Goal: Check status

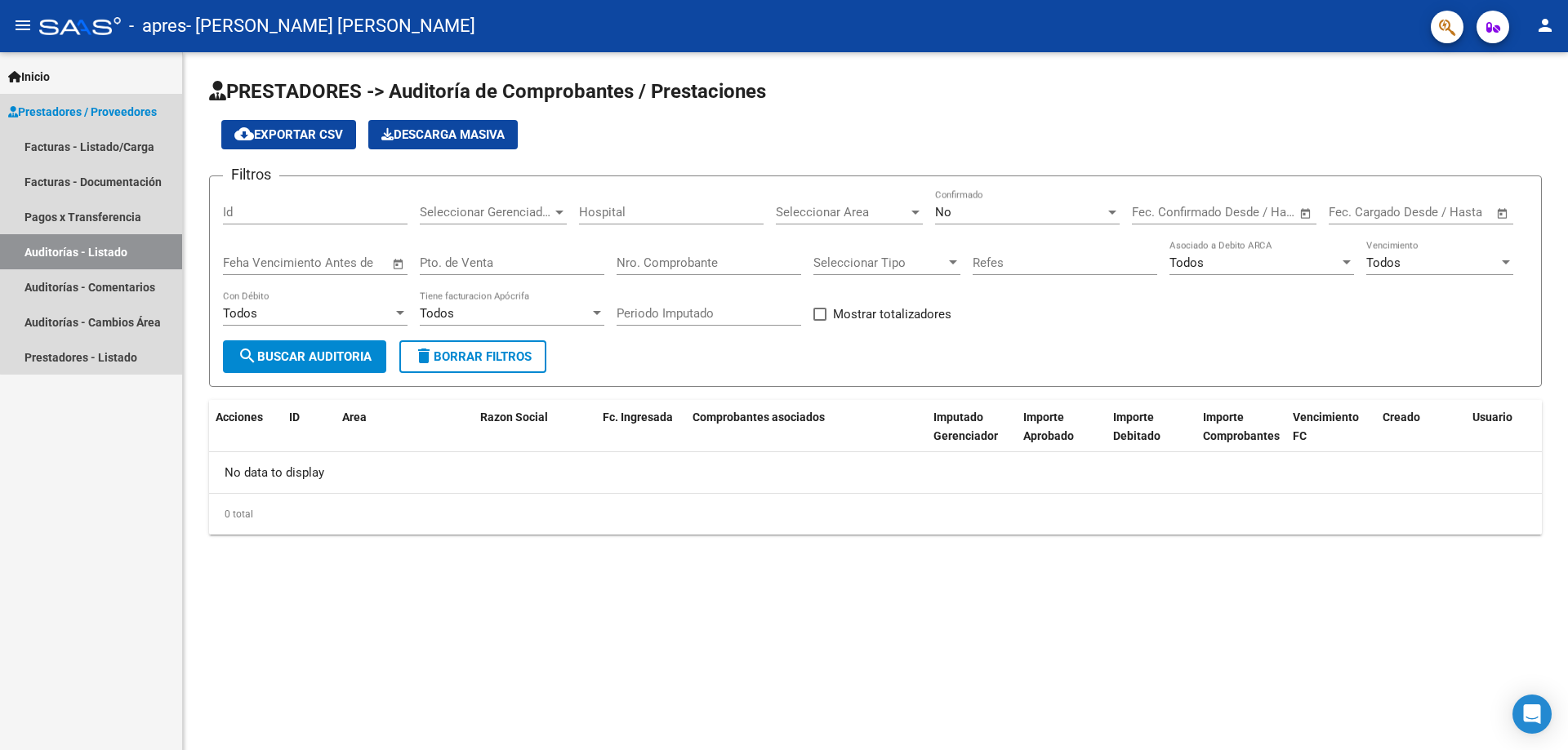
click at [116, 111] on span "Prestadores / Proveedores" at bounding box center [83, 111] width 149 height 18
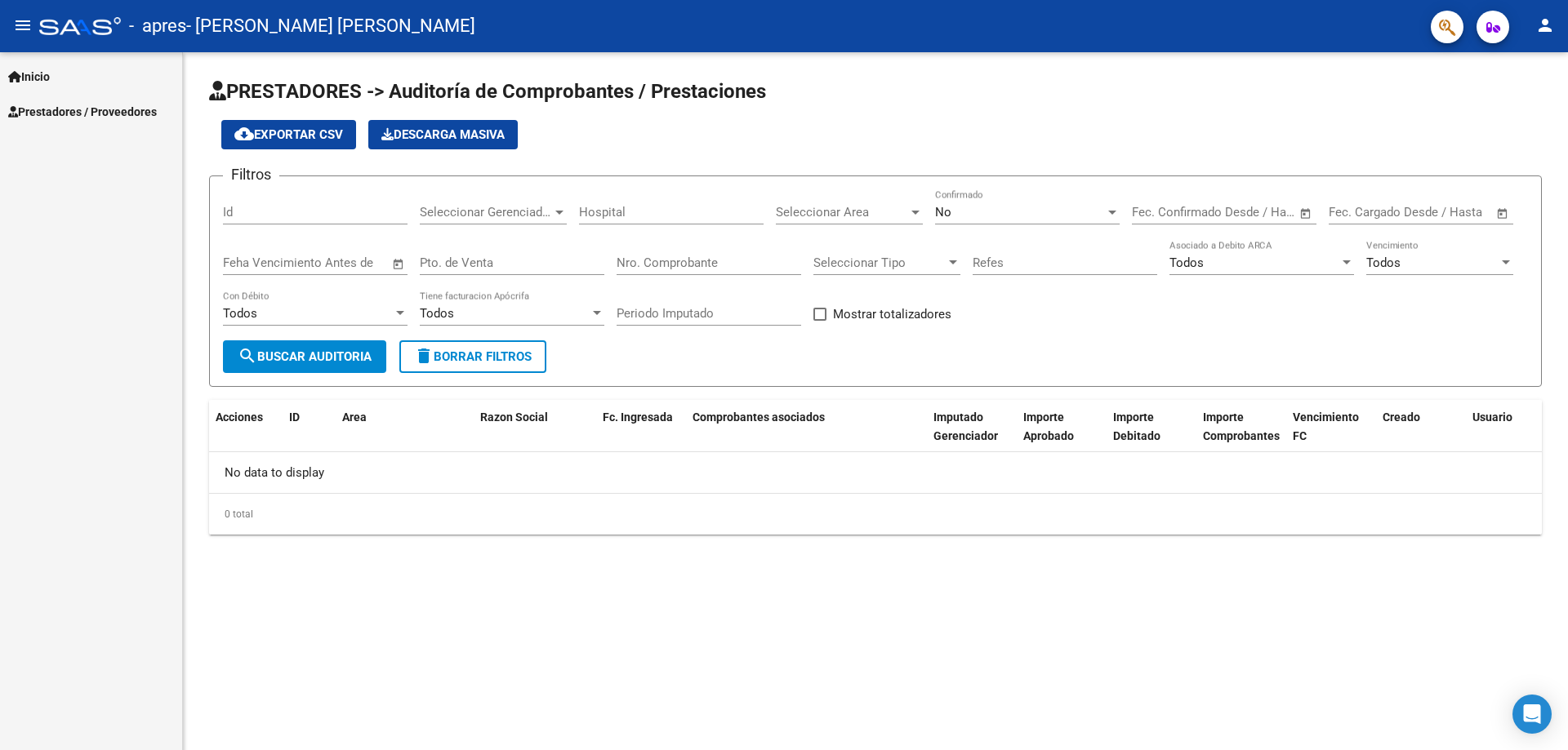
click at [111, 98] on link "Prestadores / Proveedores" at bounding box center [91, 111] width 182 height 35
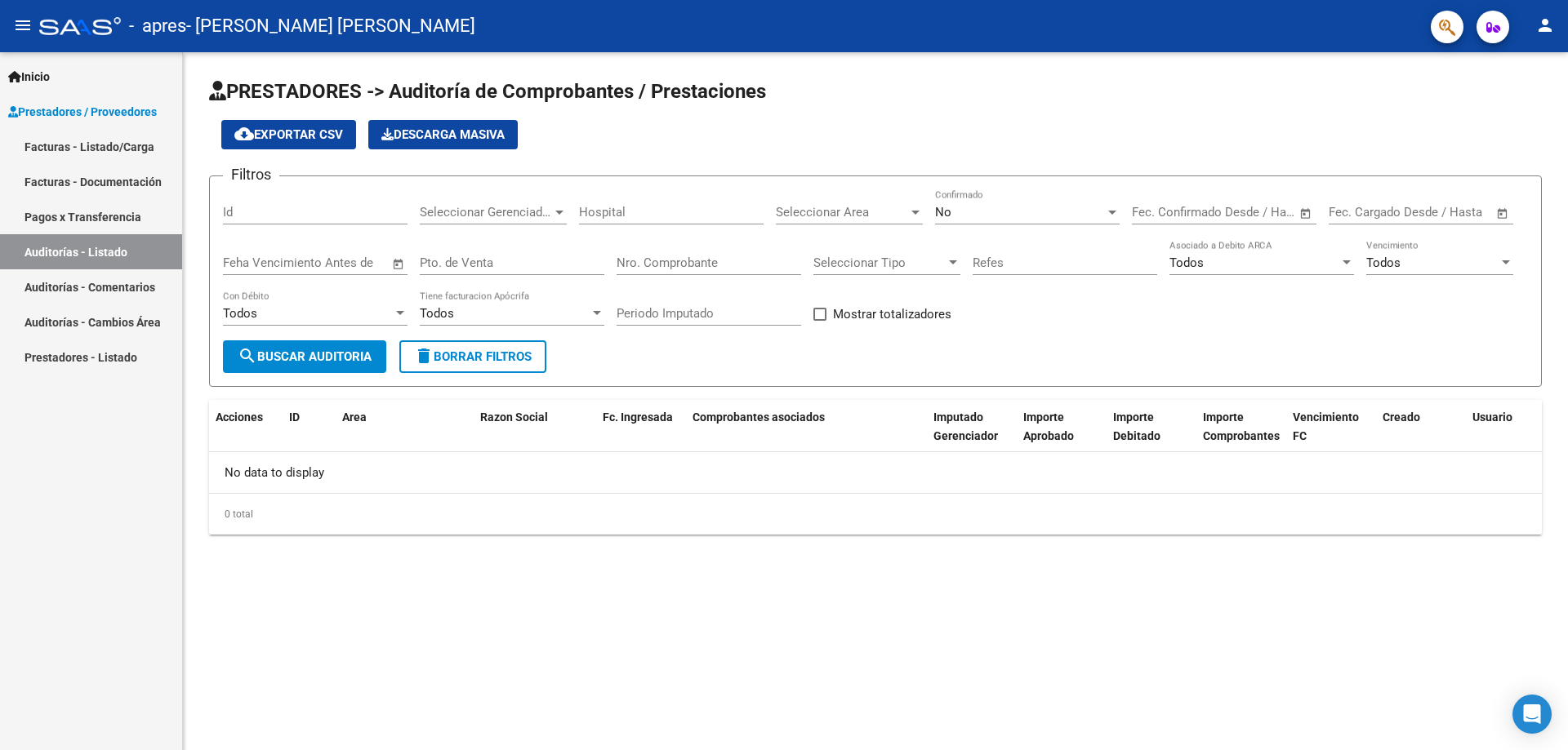
click at [122, 141] on link "Facturas - Listado/Carga" at bounding box center [91, 146] width 182 height 35
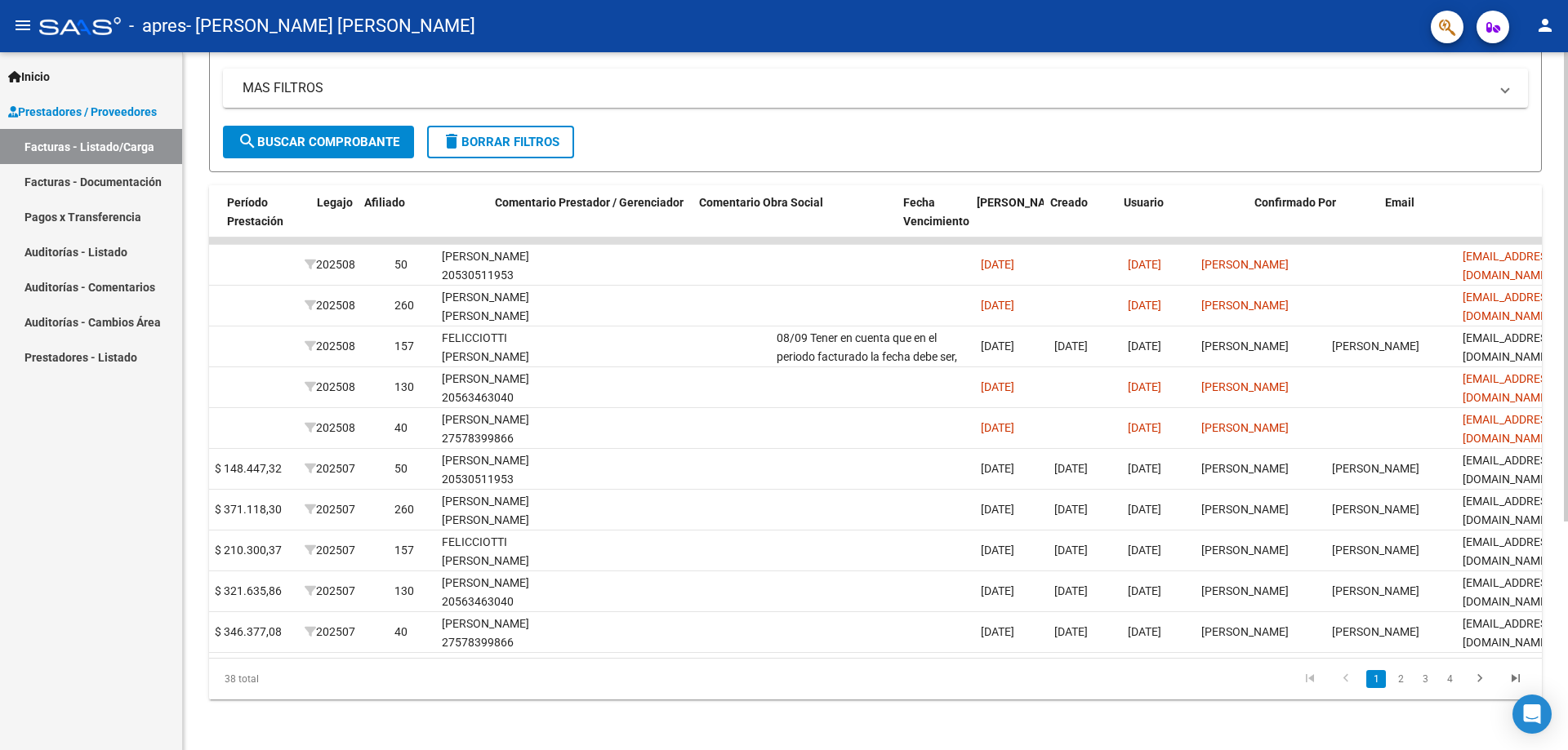
scroll to position [0, 2109]
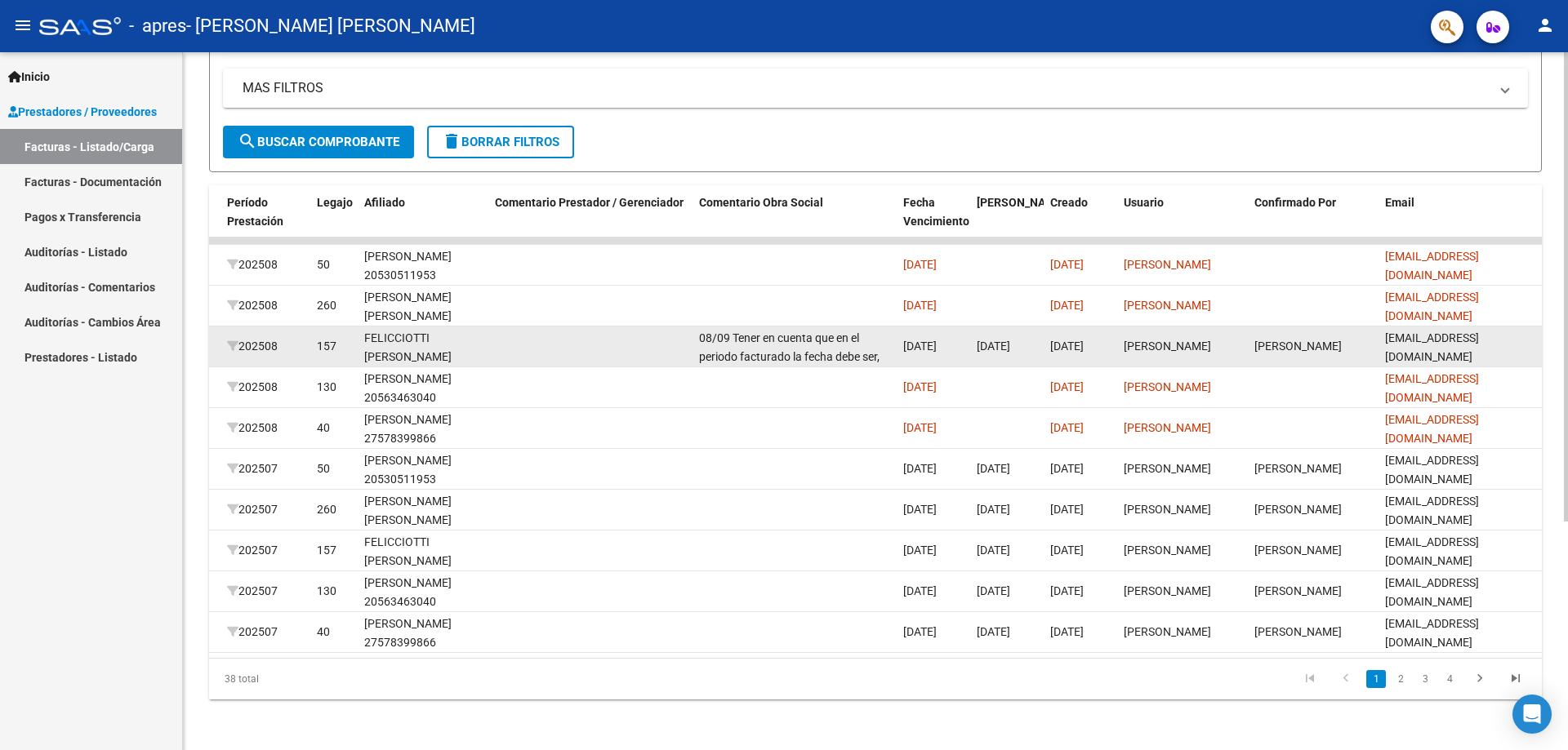
click at [871, 344] on div "08/09 Tener en cuenta que en el periodo facturado la fecha debe ser, por ejempl…" at bounding box center [794, 346] width 191 height 34
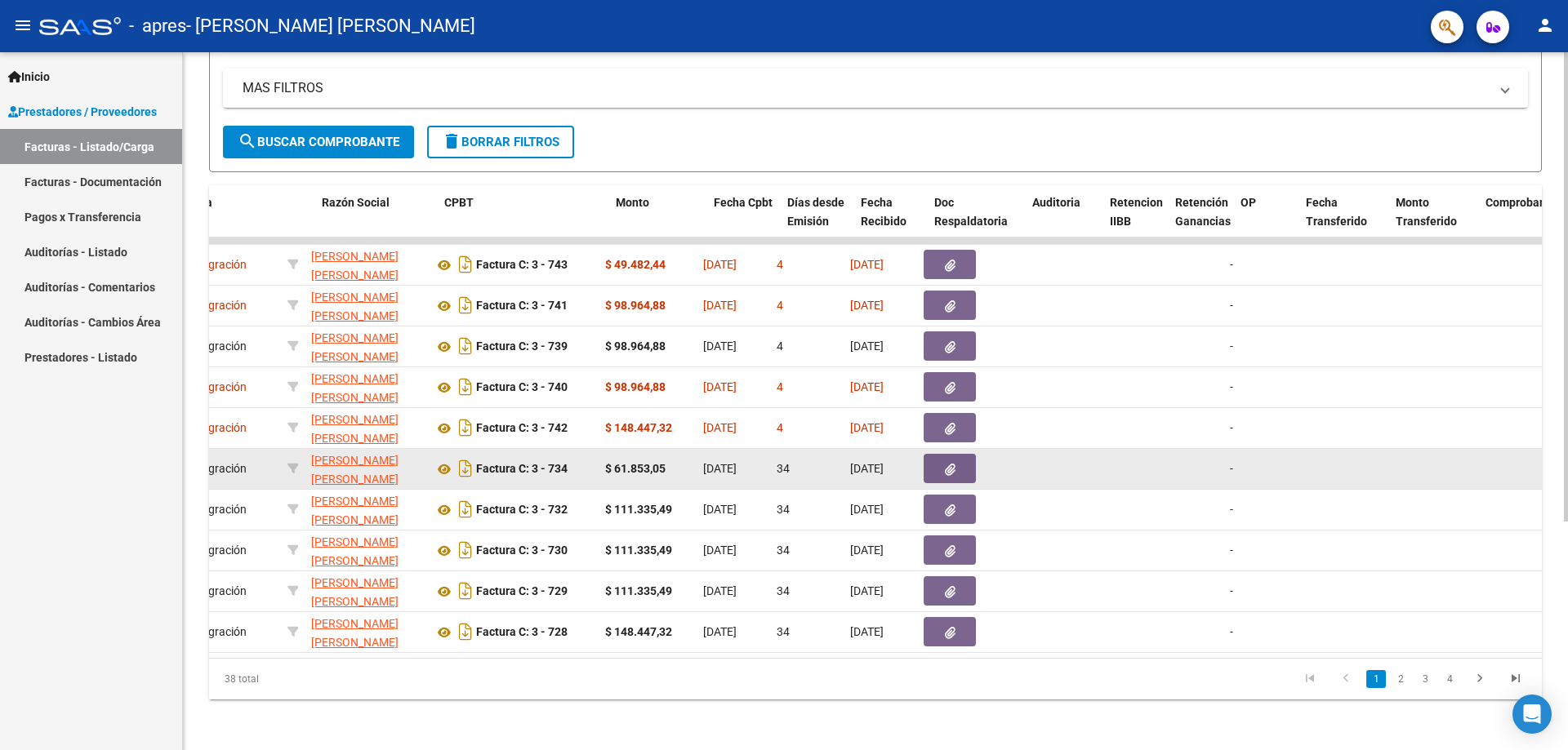
scroll to position [0, 345]
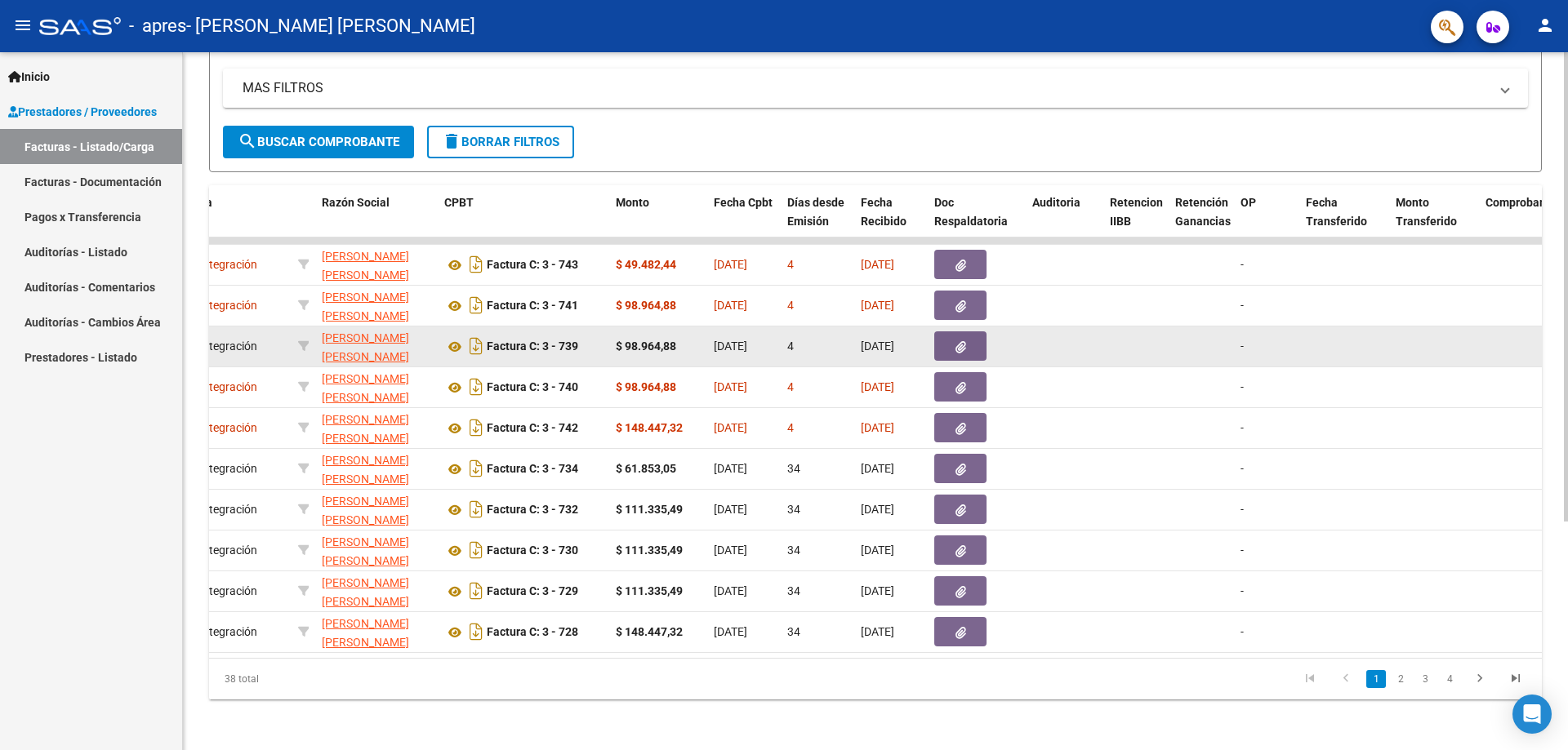
click at [778, 340] on datatable-body-cell "[DATE]" at bounding box center [743, 347] width 73 height 40
click at [615, 346] on datatable-body-cell "$ 98.964,88" at bounding box center [658, 347] width 98 height 40
click at [449, 355] on icon at bounding box center [455, 347] width 21 height 20
click at [745, 346] on span "[DATE]" at bounding box center [730, 346] width 33 height 13
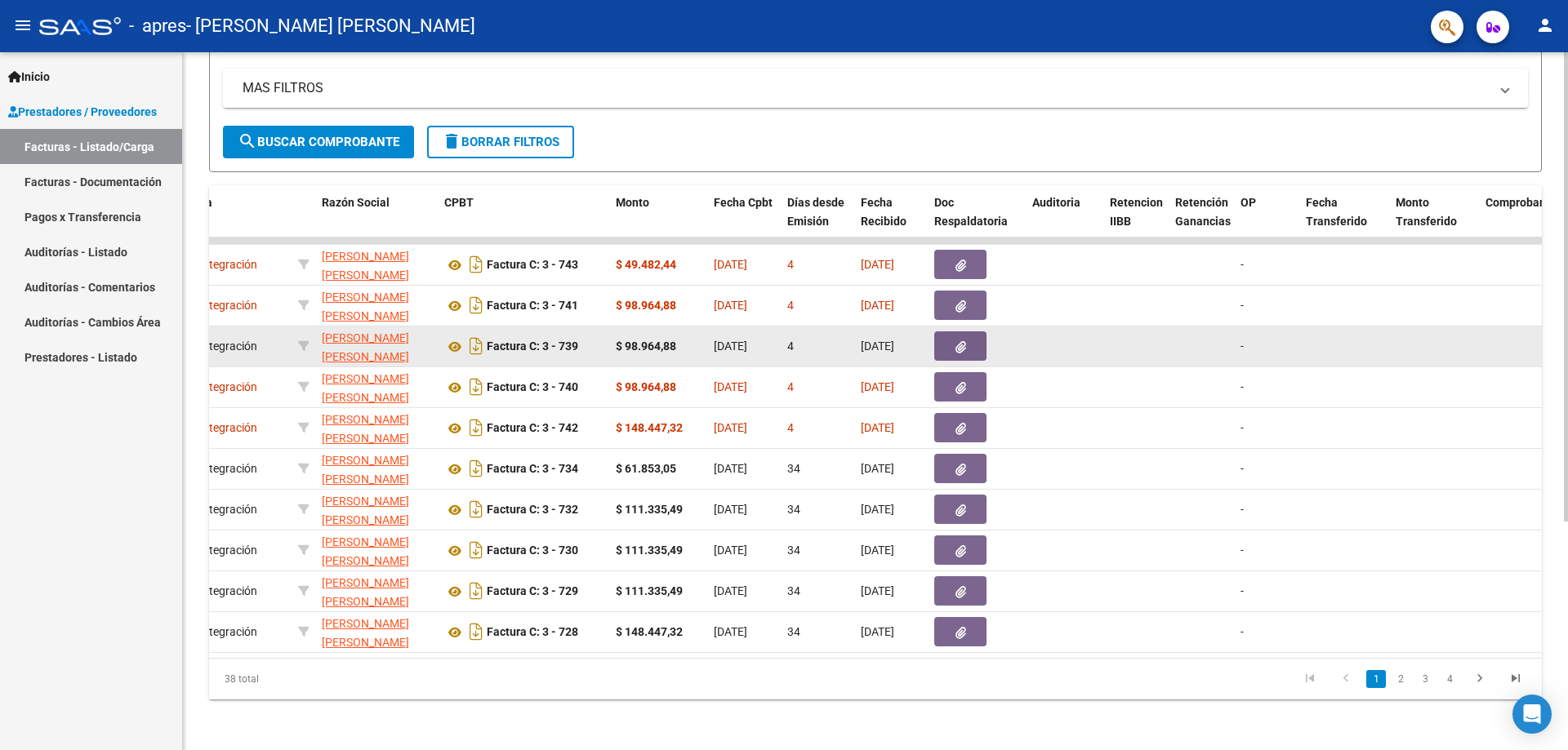
drag, startPoint x: 776, startPoint y: 345, endPoint x: 720, endPoint y: 355, distance: 56.9
click at [772, 347] on datatable-body-cell "[DATE]" at bounding box center [743, 347] width 73 height 40
click at [364, 334] on span "[PERSON_NAME] [PERSON_NAME]" at bounding box center [365, 347] width 88 height 31
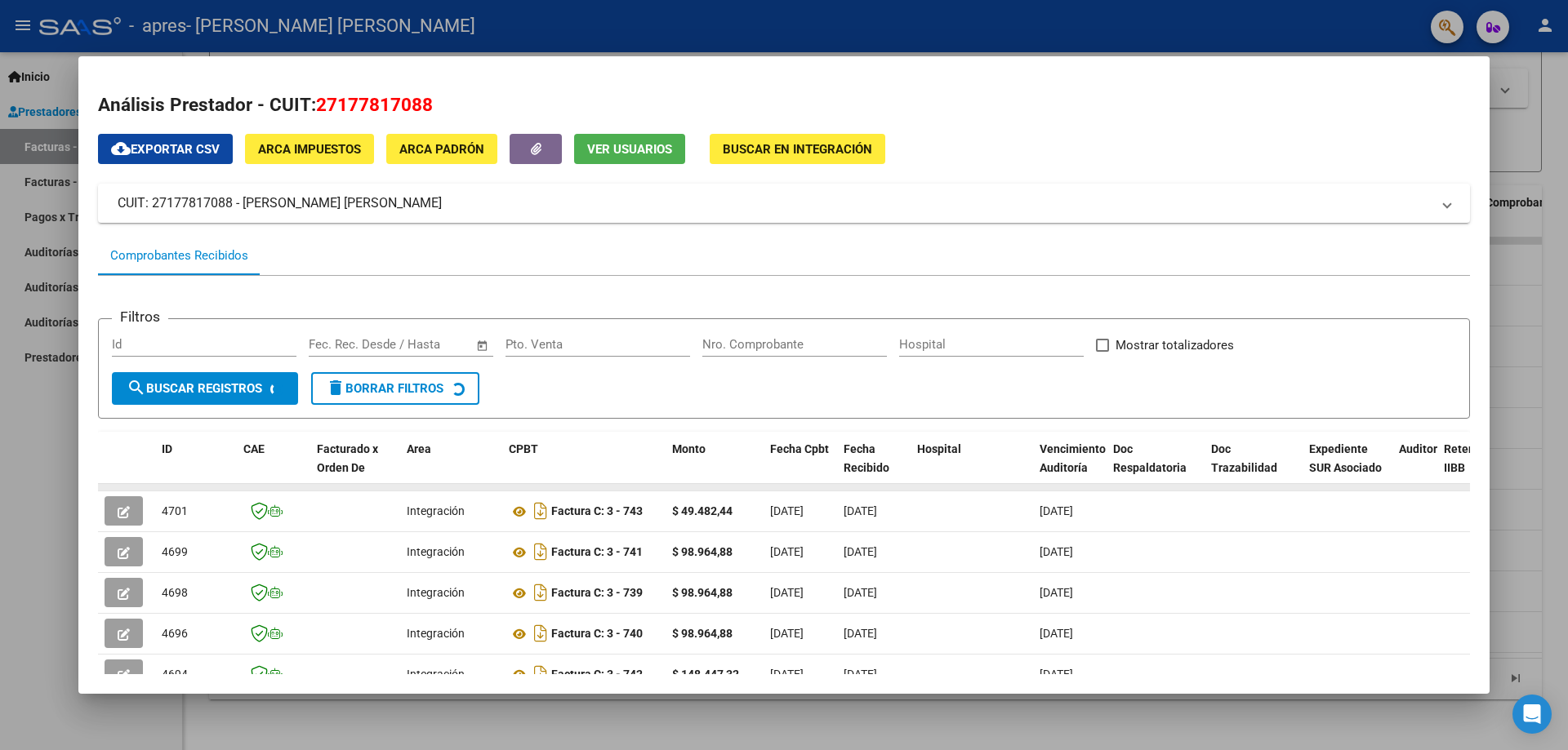
click at [1511, 237] on div at bounding box center [784, 375] width 1568 height 750
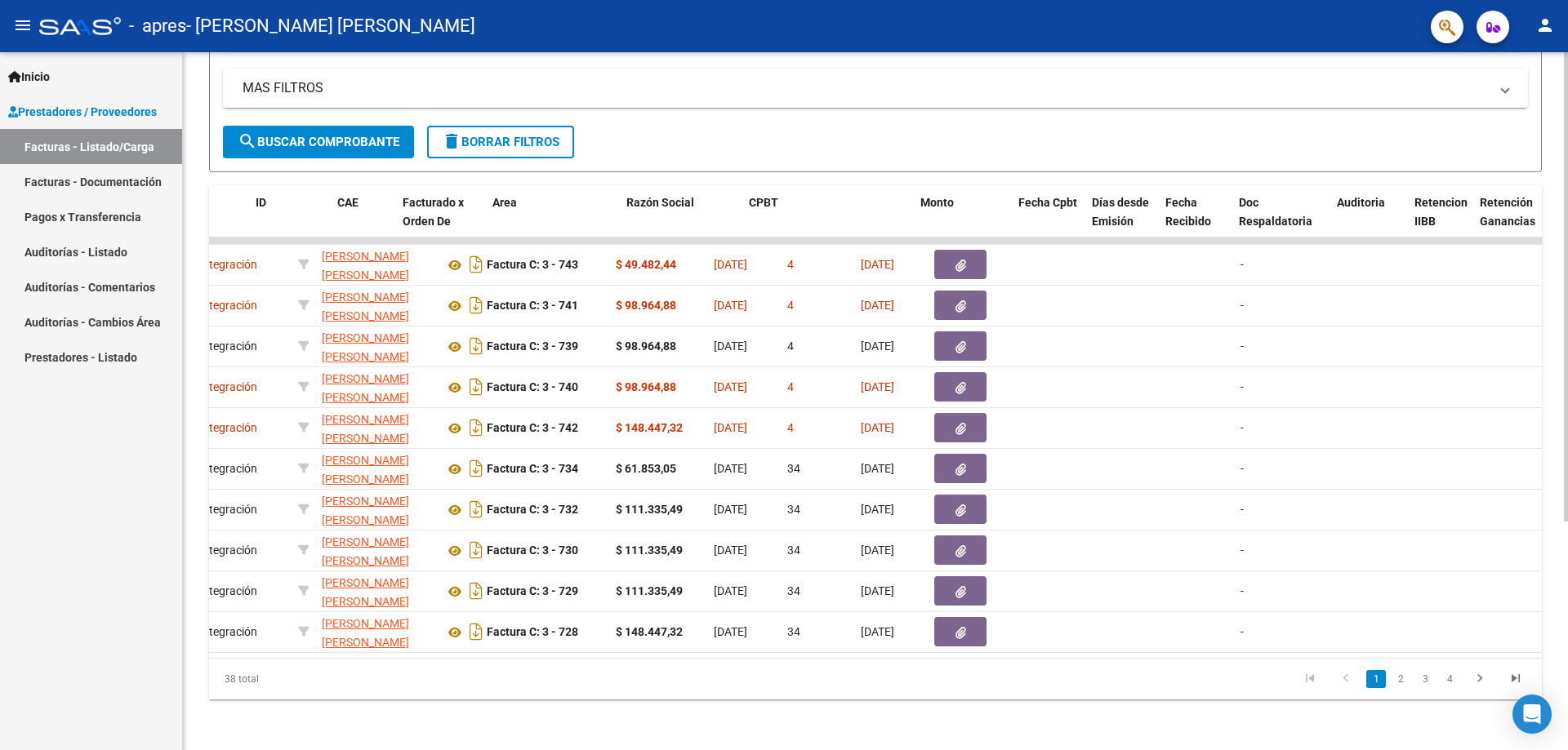
scroll to position [0, 0]
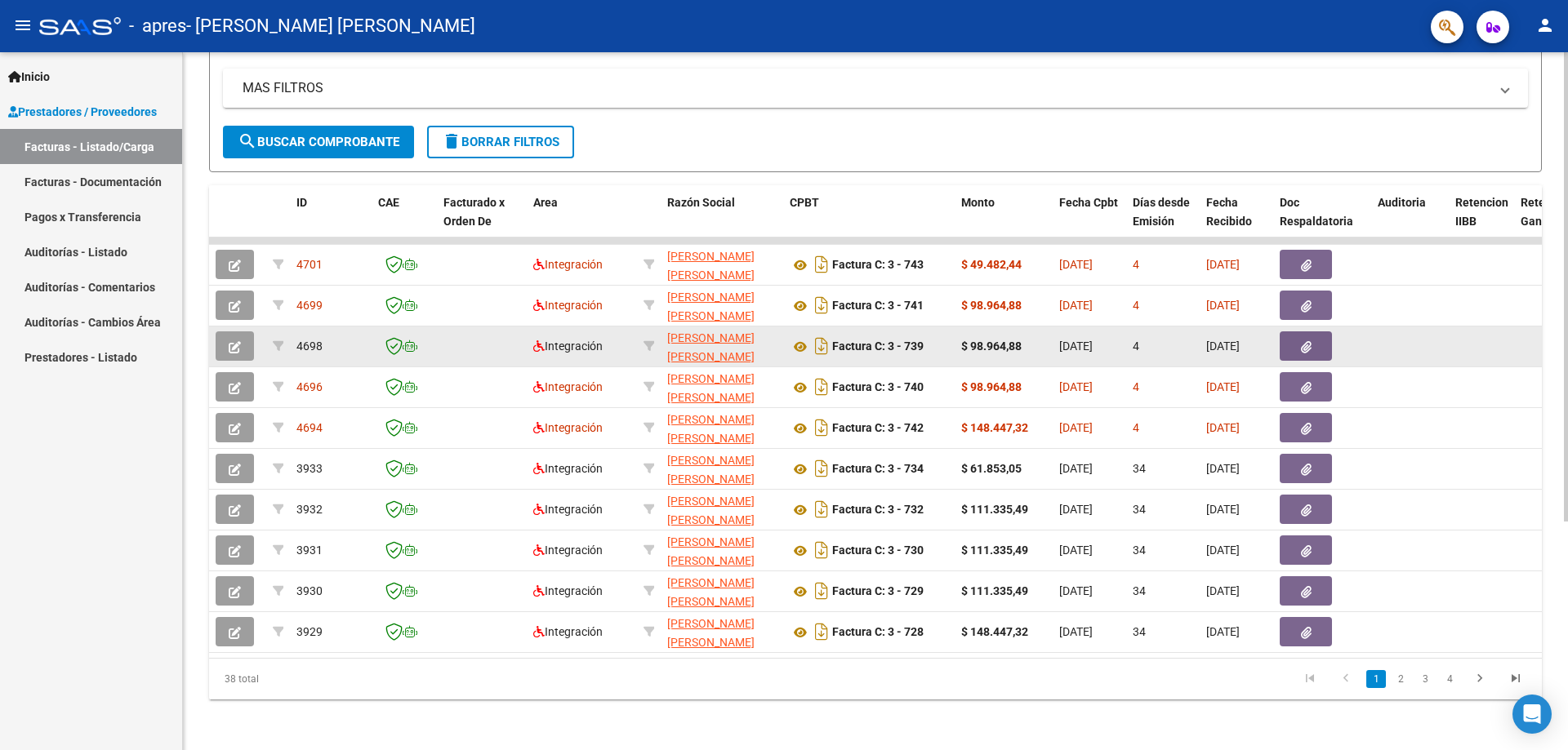
click at [236, 342] on icon "button" at bounding box center [234, 347] width 12 height 12
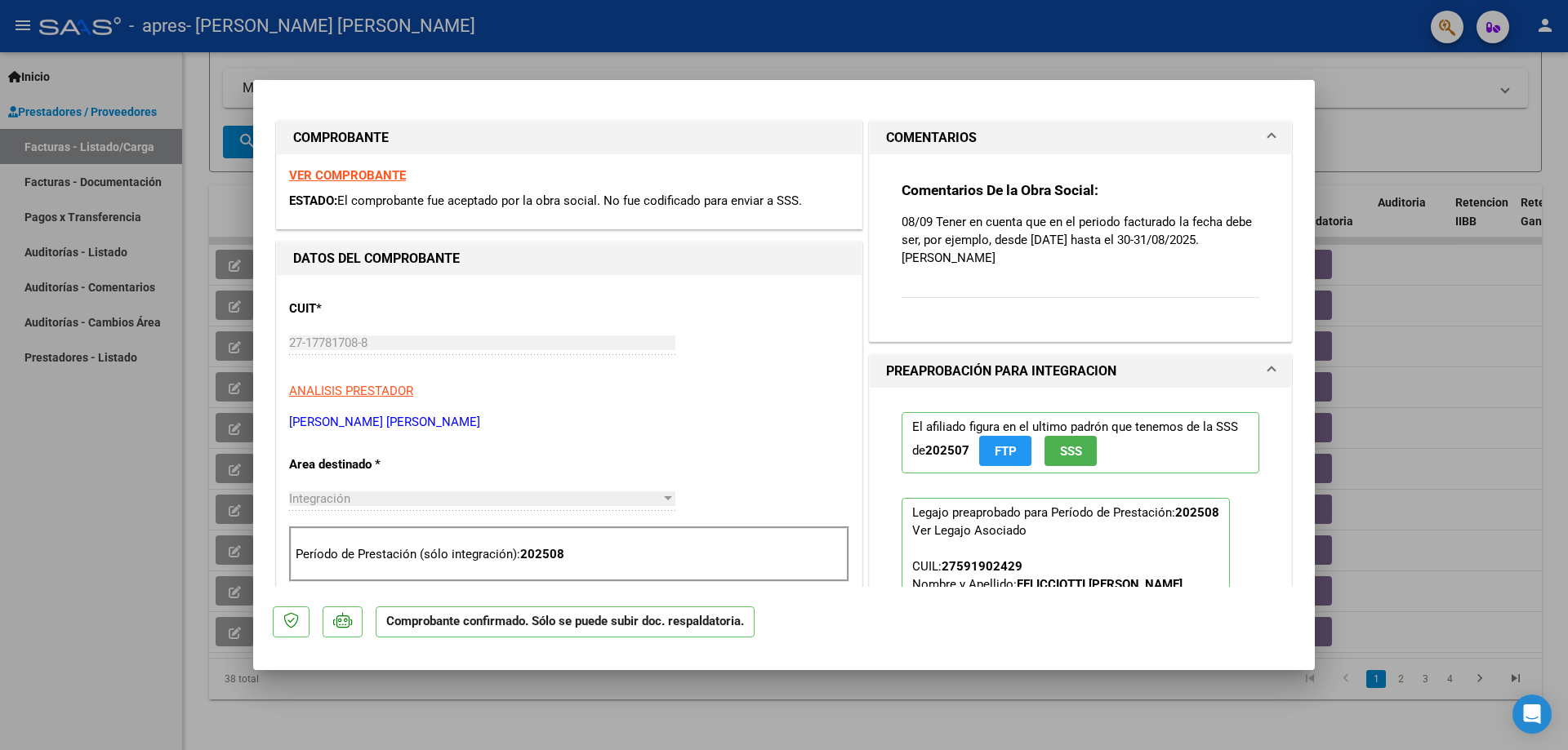
drag, startPoint x: 1078, startPoint y: 219, endPoint x: 1062, endPoint y: 248, distance: 33.1
click at [1063, 247] on p "08/09 Tener en cuenta que en el periodo facturado la fecha debe ser, por ejempl…" at bounding box center [1080, 240] width 357 height 54
click at [1062, 248] on p "08/09 Tener en cuenta que en el periodo facturado la fecha debe ser, por ejempl…" at bounding box center [1080, 240] width 357 height 54
drag, startPoint x: 896, startPoint y: 219, endPoint x: 1259, endPoint y: 257, distance: 365.0
click at [1259, 257] on div "Comentarios De la Obra Social: 08/09 Tener en cuenta que en el periodo facturad…" at bounding box center [1080, 248] width 421 height 187
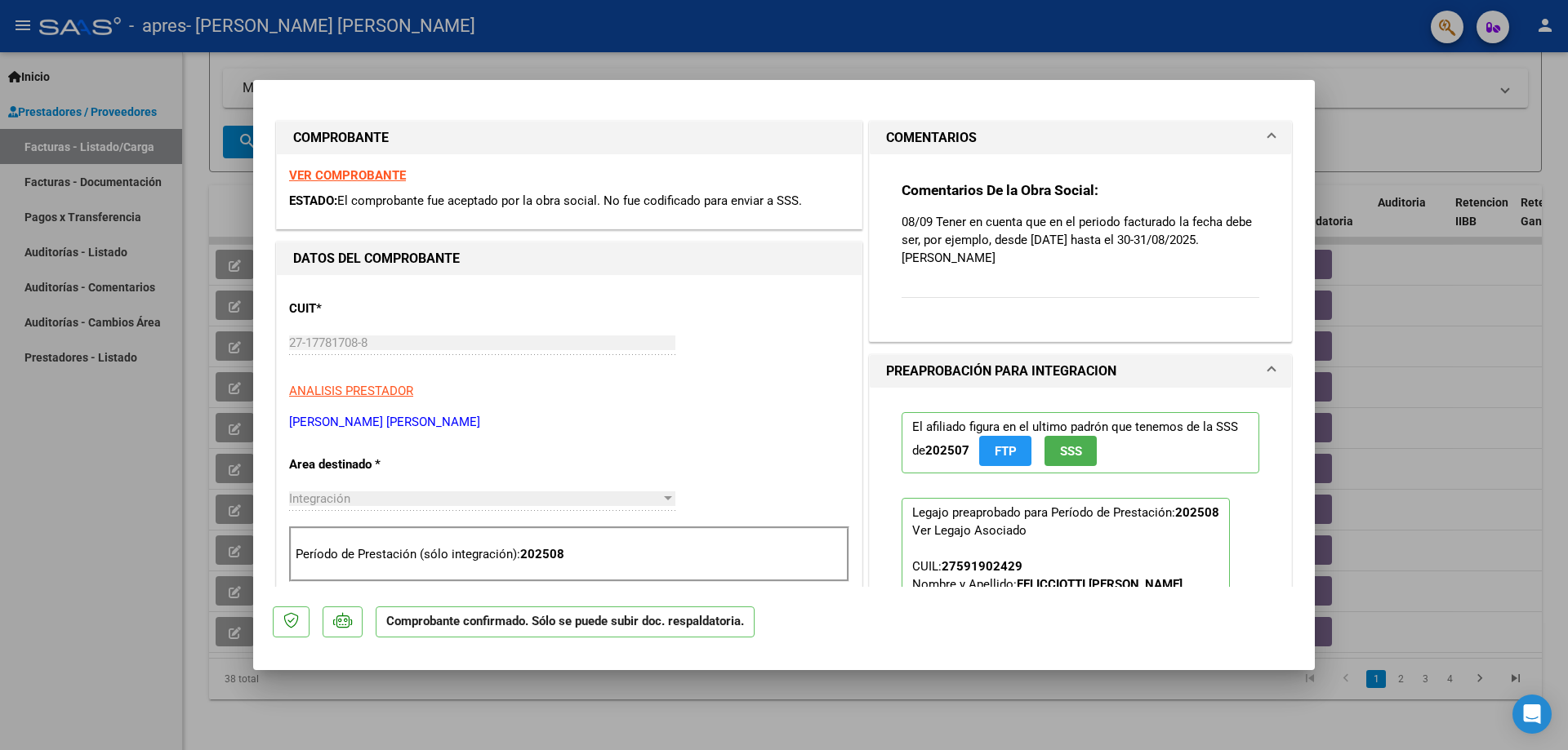
click at [1252, 264] on div "Comentarios De la Obra Social: 08/09 Tener en cuenta que en el periodo facturad…" at bounding box center [1080, 241] width 382 height 173
drag, startPoint x: 1082, startPoint y: 502, endPoint x: 992, endPoint y: 416, distance: 124.5
click at [1030, 274] on div "Comentarios De la Obra Social: 08/09 Tener en cuenta que en el periodo facturad…" at bounding box center [1080, 249] width 357 height 135
click at [1029, 248] on p "08/09 Tener en cuenta que en el periodo facturado la fecha debe ser, por ejempl…" at bounding box center [1080, 240] width 357 height 54
drag, startPoint x: 538, startPoint y: 203, endPoint x: 429, endPoint y: 203, distance: 109.0
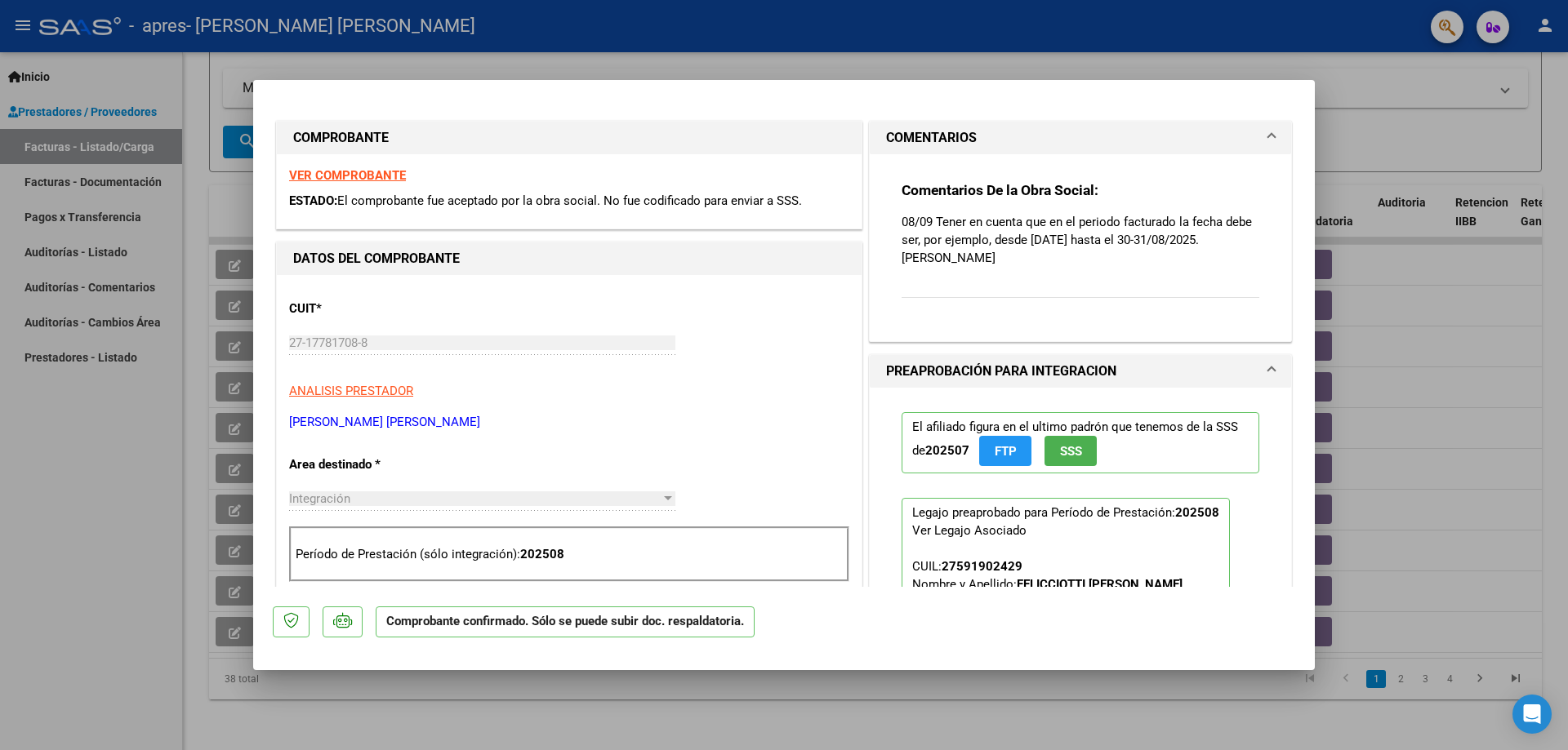
click at [429, 203] on span "El comprobante fue aceptado por la obra social. No fue codificado para enviar a…" at bounding box center [569, 200] width 464 height 14
click at [428, 202] on span "El comprobante fue aceptado por la obra social. No fue codificado para enviar a…" at bounding box center [569, 200] width 464 height 14
drag, startPoint x: 339, startPoint y: 196, endPoint x: 865, endPoint y: 209, distance: 526.2
click at [865, 209] on div "COMPROBANTE VER COMPROBANTE ESTADO: El comprobante fue aceptado por la obra soc…" at bounding box center [784, 758] width 1022 height 1282
click at [832, 190] on div "VER COMPROBANTE ESTADO: El comprobante fue aceptado por la obra social. No fue …" at bounding box center [568, 192] width 584 height 74
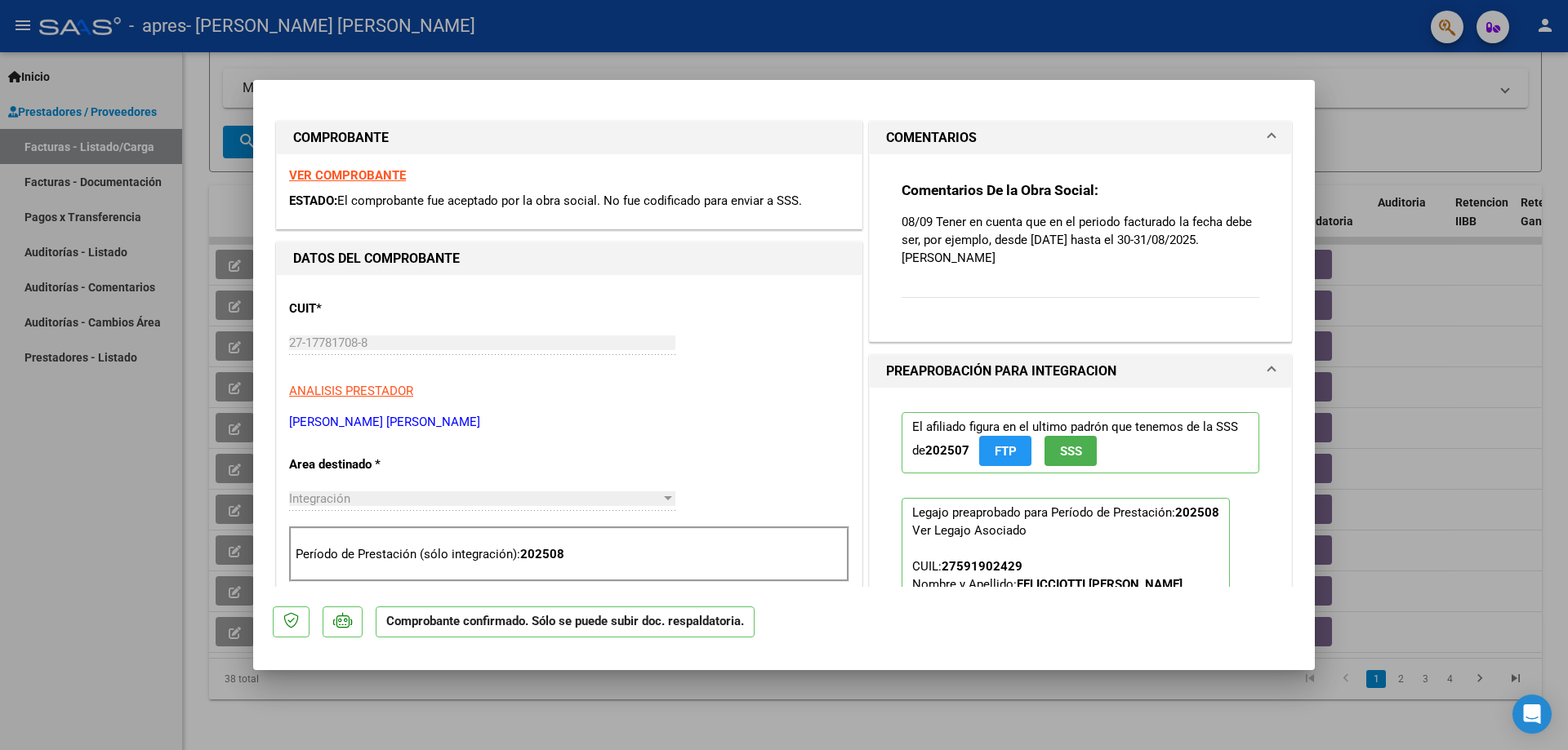
drag, startPoint x: 795, startPoint y: 202, endPoint x: 292, endPoint y: 207, distance: 503.0
click at [292, 207] on div "ESTADO: El comprobante fue aceptado por la obra social. No fue codificado para …" at bounding box center [569, 201] width 560 height 19
click at [292, 207] on span "ESTADO:" at bounding box center [313, 200] width 49 height 14
drag, startPoint x: 291, startPoint y: 197, endPoint x: 795, endPoint y: 201, distance: 504.0
click at [795, 201] on div "ESTADO: El comprobante fue aceptado por la obra social. No fue codificado para …" at bounding box center [569, 201] width 560 height 19
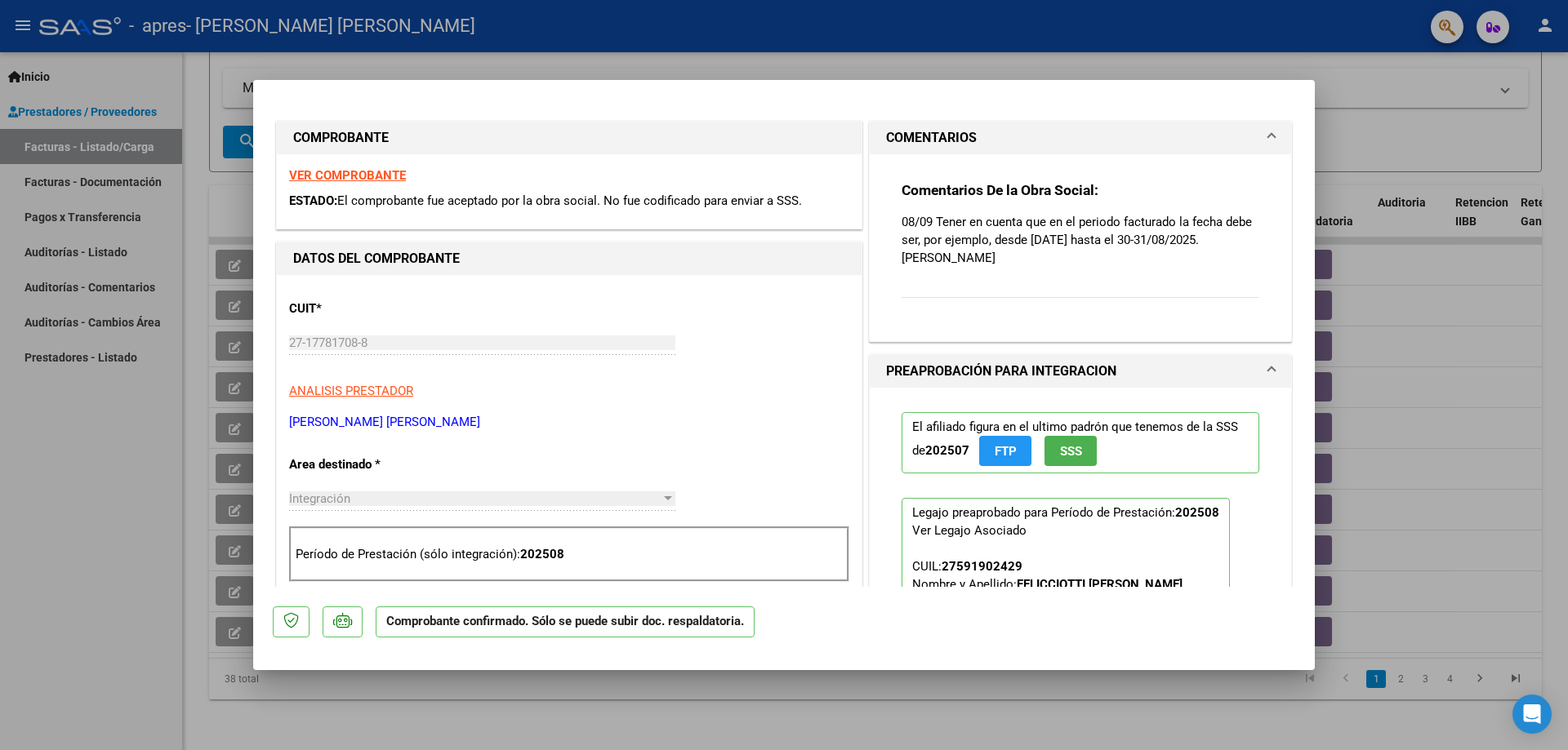
click at [796, 201] on span "El comprobante fue aceptado por la obra social. No fue codificado para enviar a…" at bounding box center [569, 200] width 464 height 14
drag, startPoint x: 965, startPoint y: 236, endPoint x: 1039, endPoint y: 261, distance: 78.1
click at [1033, 261] on div "Comentarios De la Obra Social: 08/09 Tener en cuenta que en el periodo facturad…" at bounding box center [1080, 249] width 357 height 135
click at [1095, 259] on div "Comentarios De la Obra Social: 08/09 Tener en cuenta que en el periodo facturad…" at bounding box center [1080, 249] width 357 height 135
drag, startPoint x: 925, startPoint y: 218, endPoint x: 1213, endPoint y: 242, distance: 289.0
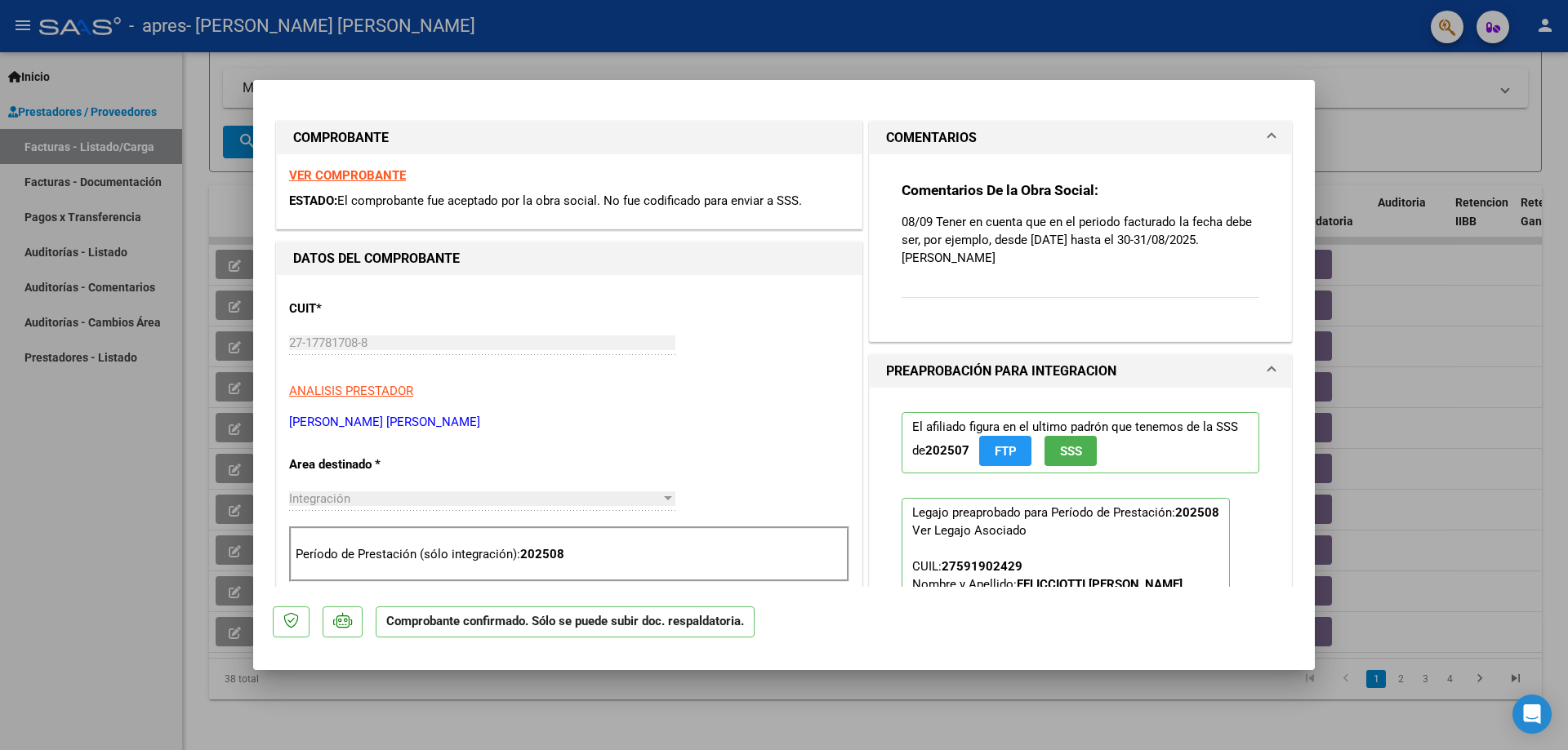
click at [1213, 242] on p "08/09 Tener en cuenta que en el periodo facturado la fecha debe ser, por ejempl…" at bounding box center [1080, 240] width 357 height 54
click at [1209, 248] on p "08/09 Tener en cuenta que en el periodo facturado la fecha debe ser, por ejempl…" at bounding box center [1080, 240] width 357 height 54
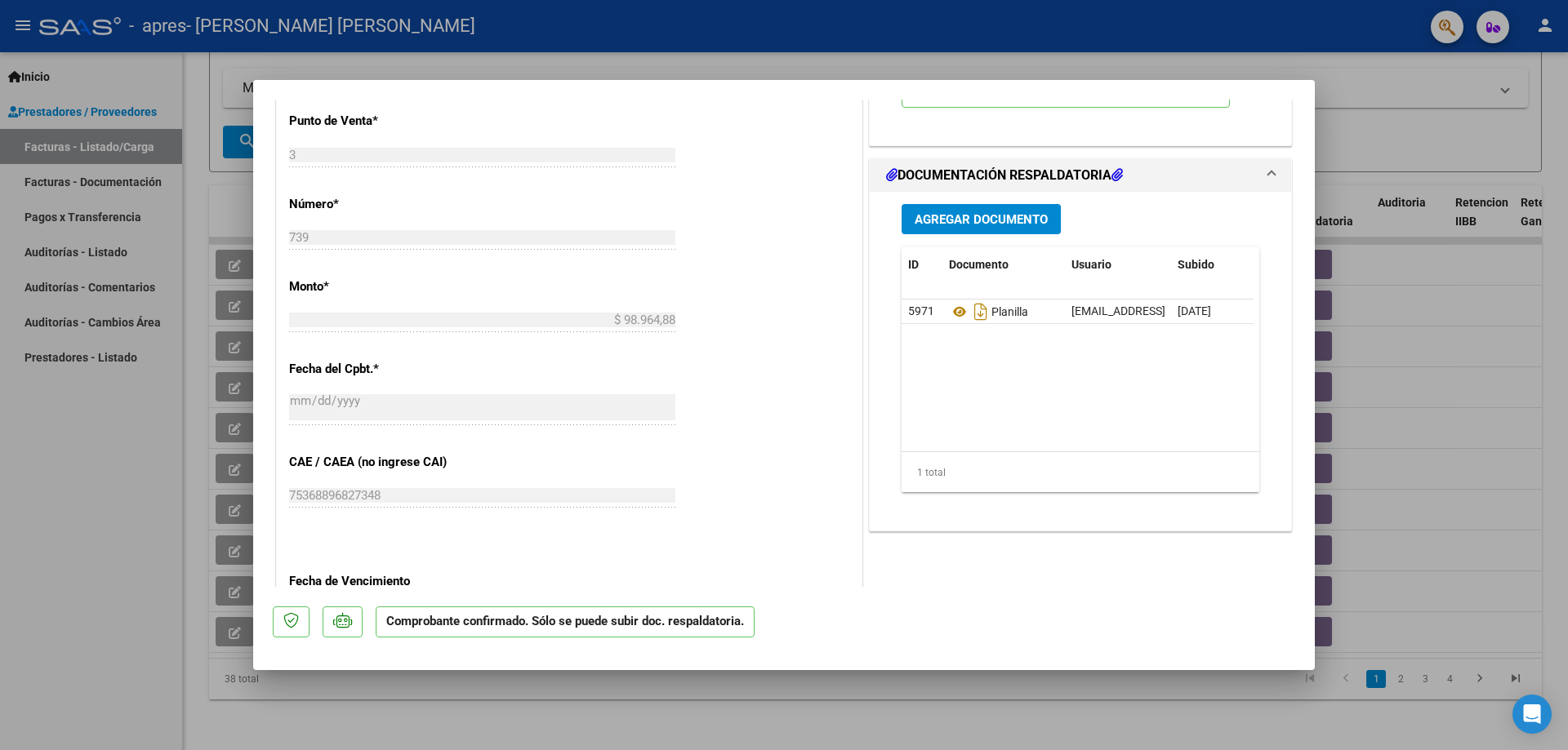
scroll to position [572, 0]
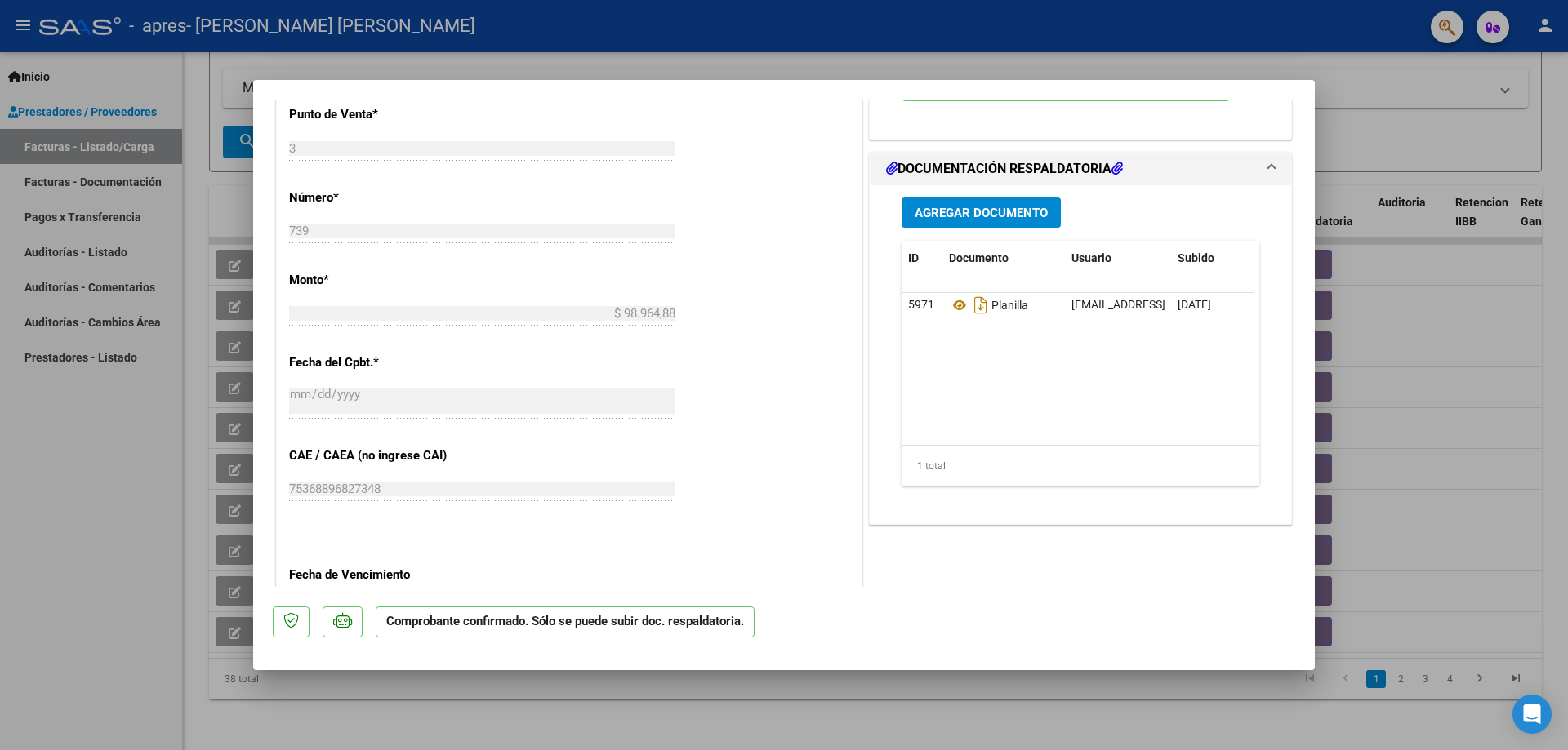
click at [1486, 381] on div at bounding box center [784, 375] width 1568 height 750
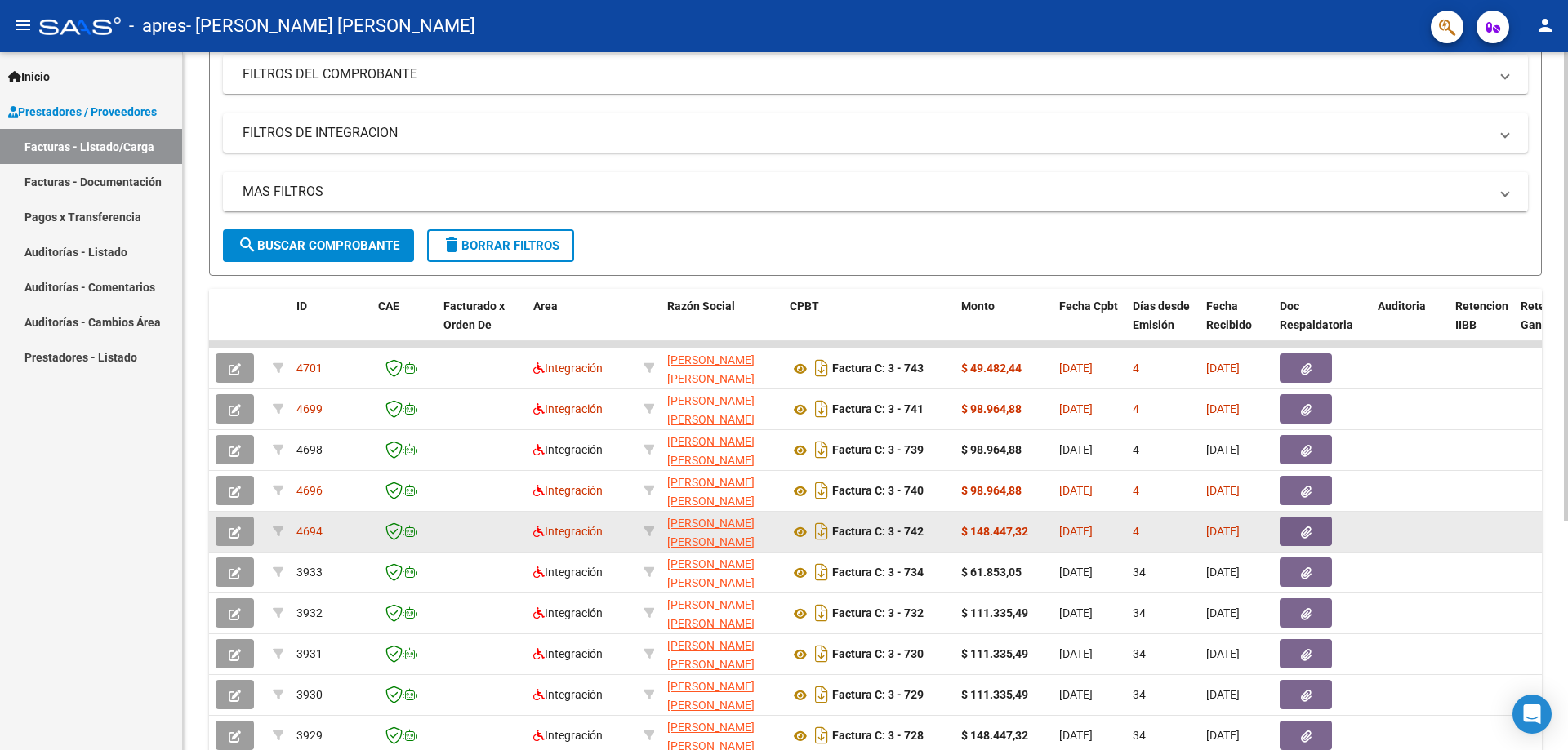
scroll to position [327, 0]
